Goal: Task Accomplishment & Management: Use online tool/utility

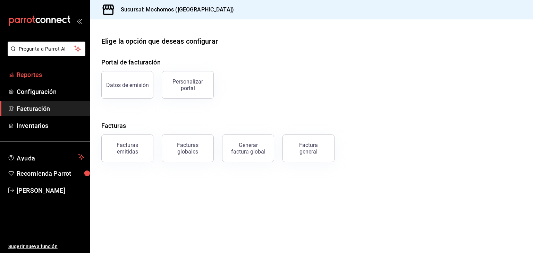
click at [44, 74] on span "Reportes" at bounding box center [51, 74] width 68 height 9
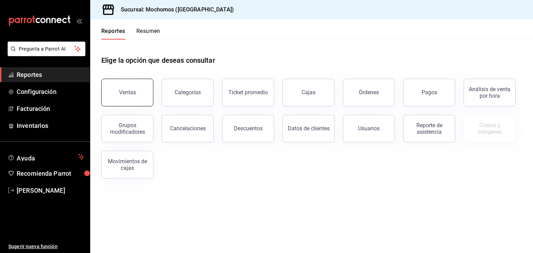
click at [129, 93] on div "Ventas" at bounding box center [127, 92] width 17 height 7
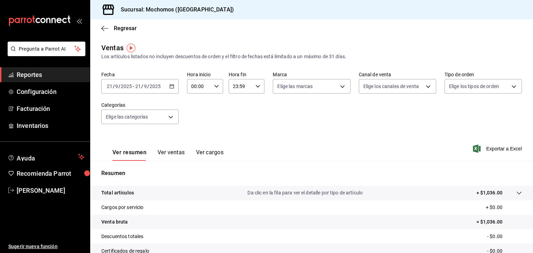
click at [169, 88] on icon "button" at bounding box center [171, 86] width 5 height 5
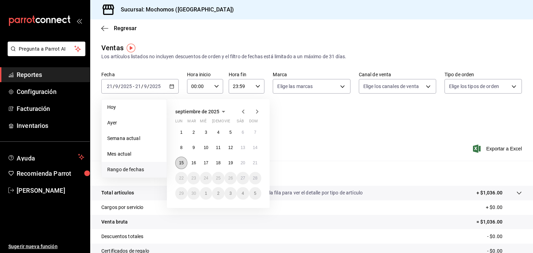
click at [181, 164] on abbr "15" at bounding box center [181, 163] width 5 height 5
click at [257, 162] on abbr "21" at bounding box center [255, 163] width 5 height 5
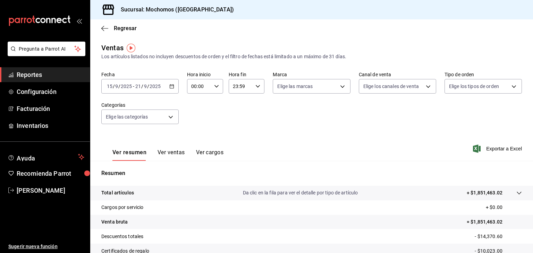
click at [214, 87] on icon "button" at bounding box center [216, 86] width 5 height 5
click at [195, 143] on button "05" at bounding box center [194, 138] width 15 height 14
type input "05:00"
click at [259, 88] on div at bounding box center [266, 126] width 533 height 253
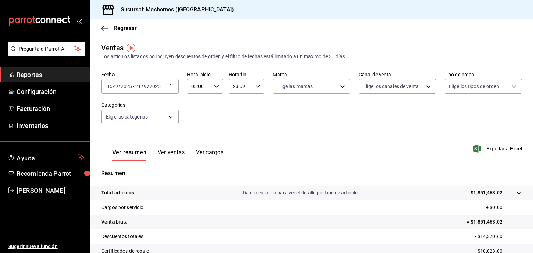
click at [258, 87] on icon "button" at bounding box center [257, 86] width 5 height 5
click at [235, 138] on span "05" at bounding box center [235, 135] width 7 height 6
click at [254, 104] on span "00" at bounding box center [253, 104] width 7 height 6
type input "05:00"
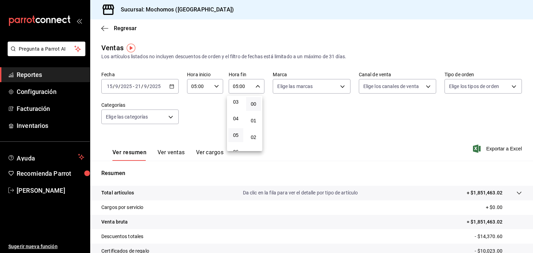
click at [495, 145] on div at bounding box center [266, 126] width 533 height 253
click at [492, 153] on span "Exportar a Excel" at bounding box center [498, 149] width 48 height 8
click at [172, 86] on icon "button" at bounding box center [171, 86] width 5 height 5
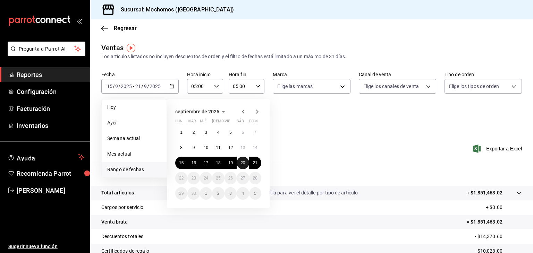
click at [241, 163] on abbr "20" at bounding box center [242, 163] width 5 height 5
click at [251, 163] on button "21" at bounding box center [255, 163] width 12 height 12
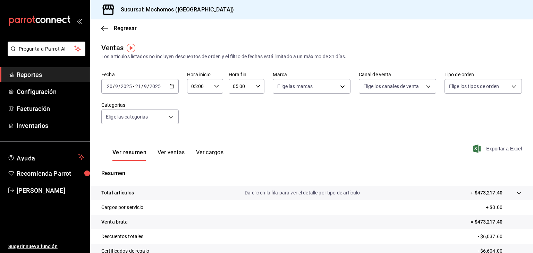
click at [497, 147] on span "Exportar a Excel" at bounding box center [498, 149] width 48 height 8
